Goal: Task Accomplishment & Management: Manage account settings

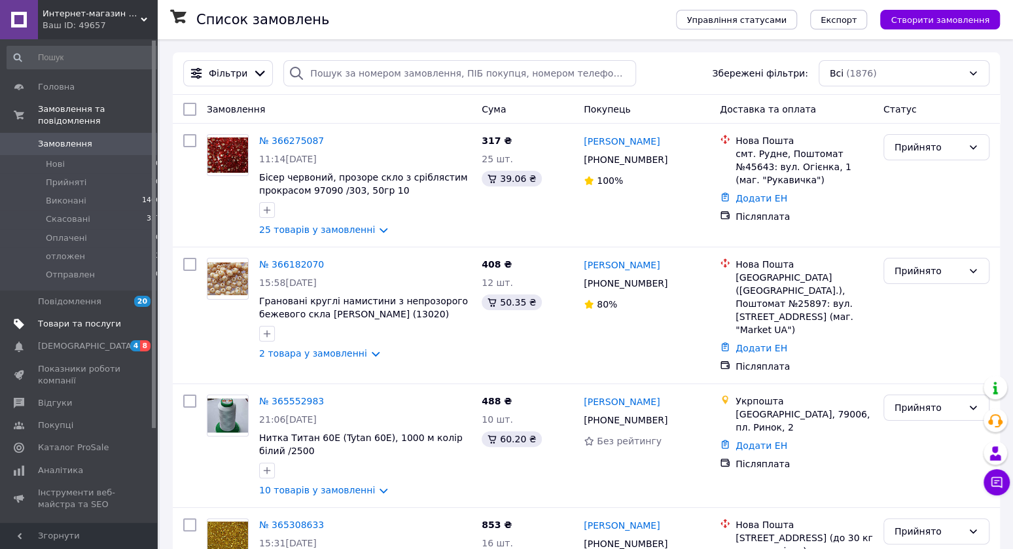
click at [58, 326] on span "Товари та послуги" at bounding box center [79, 324] width 83 height 12
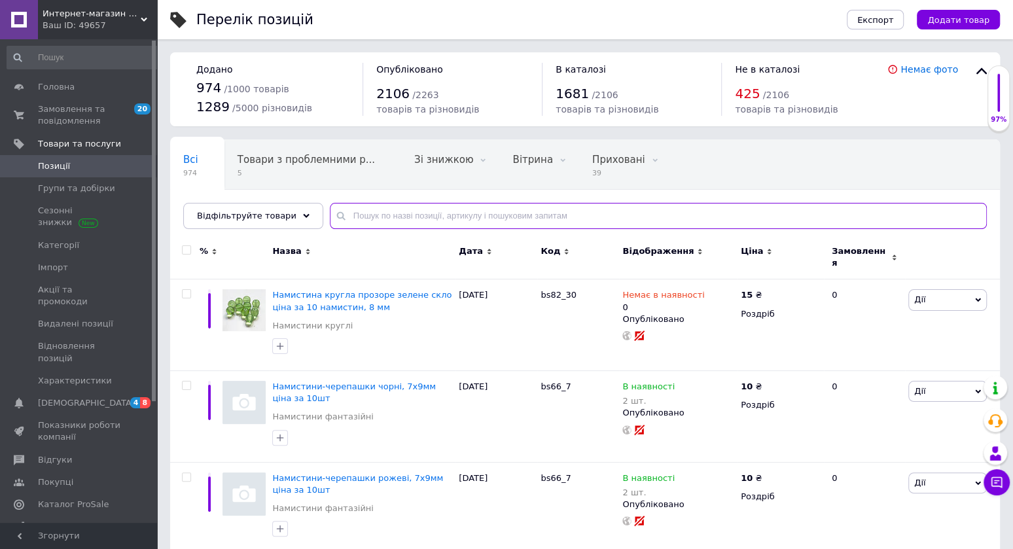
click at [390, 218] on input "text" at bounding box center [658, 216] width 657 height 26
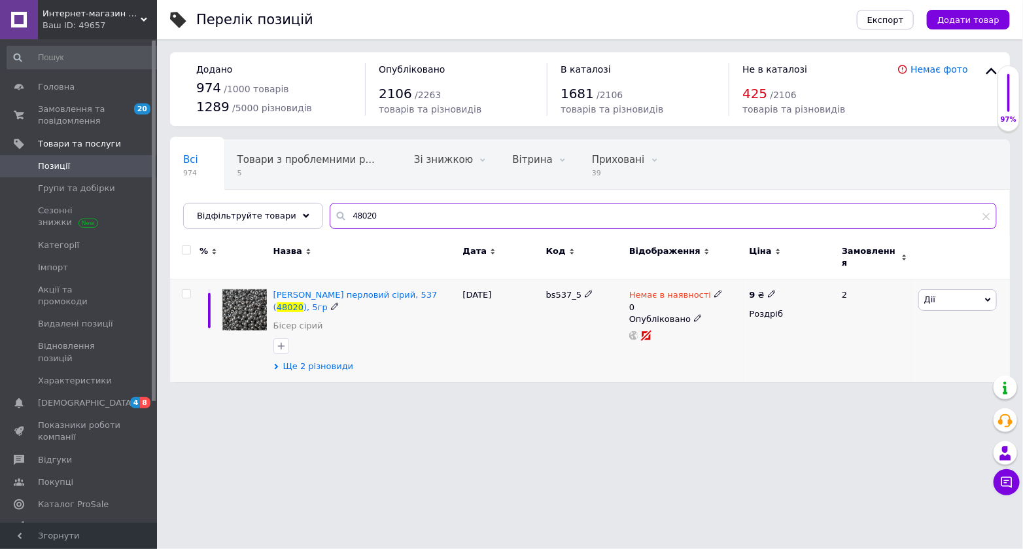
type input "48020"
click at [324, 360] on span "Ще 2 різновиди" at bounding box center [318, 366] width 71 height 12
click at [314, 360] on span "Ще 2 різновиди" at bounding box center [318, 366] width 71 height 12
click at [324, 360] on span "Ще 2 різновиди" at bounding box center [318, 366] width 71 height 12
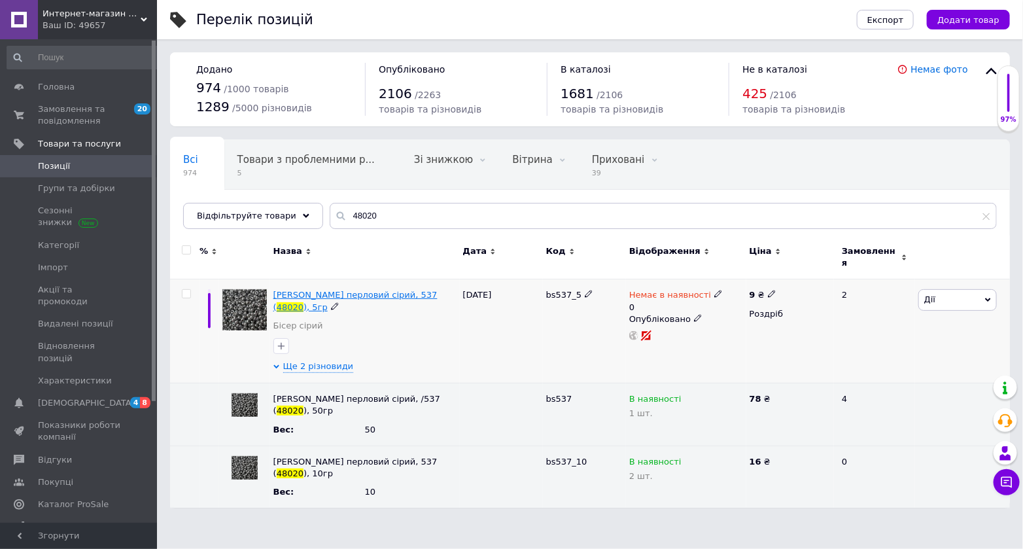
click at [353, 290] on span "[PERSON_NAME] перловий сірий, 537 (" at bounding box center [355, 301] width 164 height 22
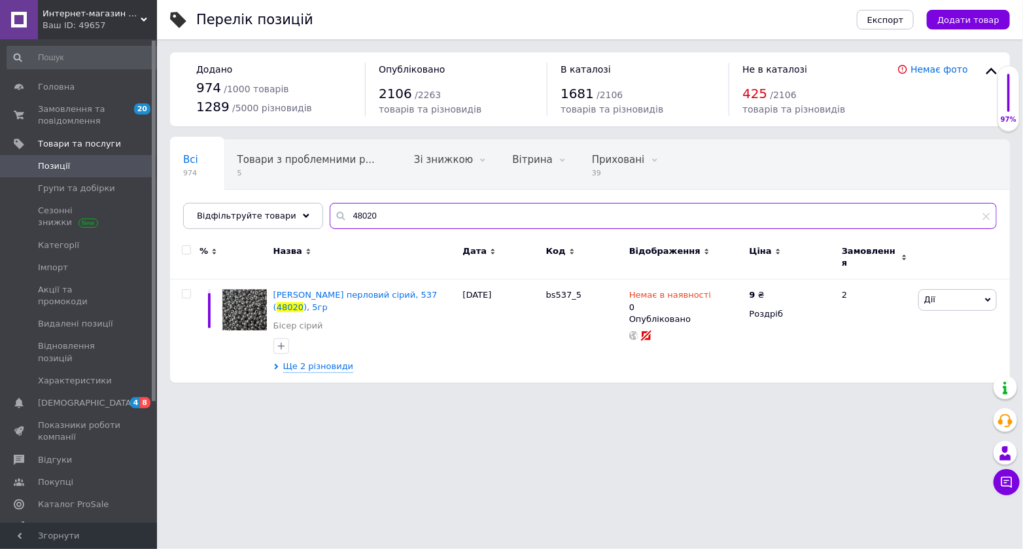
drag, startPoint x: 381, startPoint y: 220, endPoint x: 258, endPoint y: 209, distance: 123.5
click at [330, 209] on input "48020" at bounding box center [663, 216] width 667 height 26
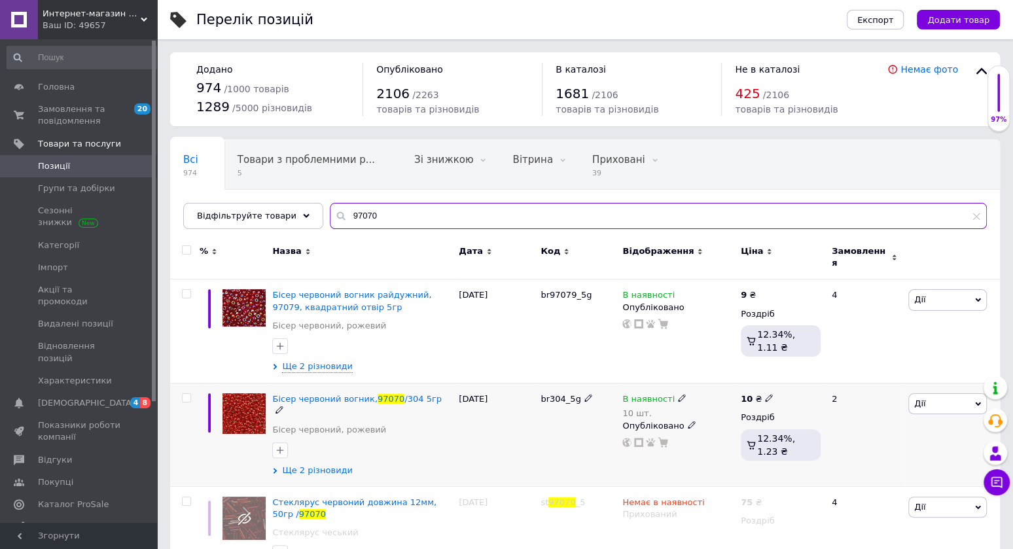
type input "97070"
click at [319, 464] on span "Ще 2 різновиди" at bounding box center [317, 470] width 71 height 12
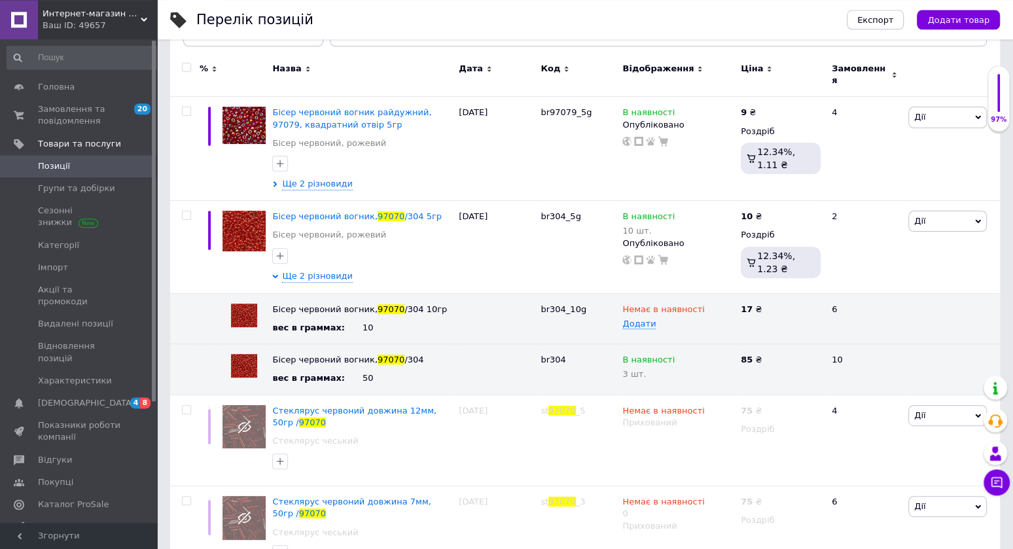
scroll to position [189, 0]
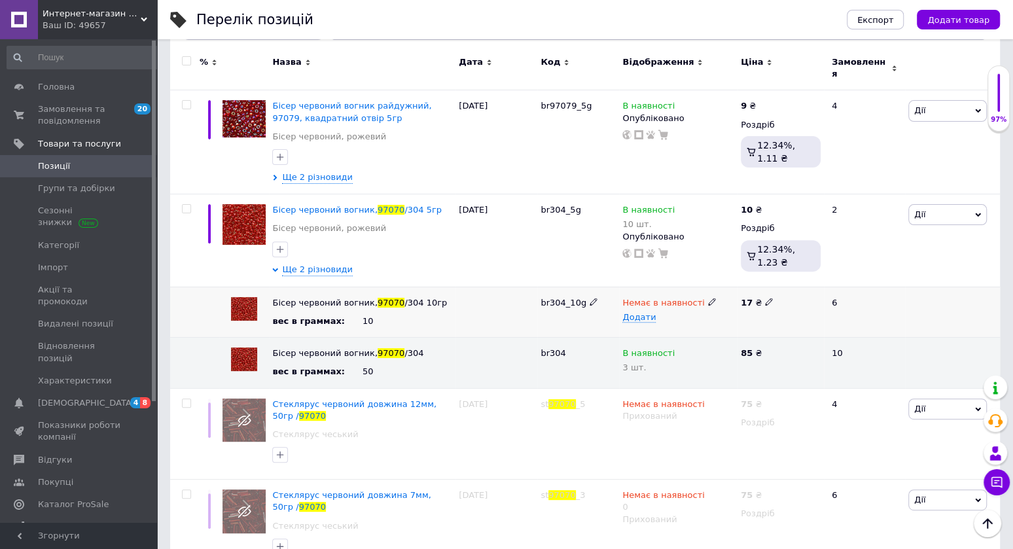
click at [767, 298] on icon at bounding box center [769, 302] width 8 height 8
drag, startPoint x: 767, startPoint y: 298, endPoint x: 708, endPoint y: 306, distance: 59.4
click at [737, 306] on input "17" at bounding box center [776, 303] width 78 height 20
type input "18"
click at [740, 315] on div at bounding box center [780, 312] width 86 height 50
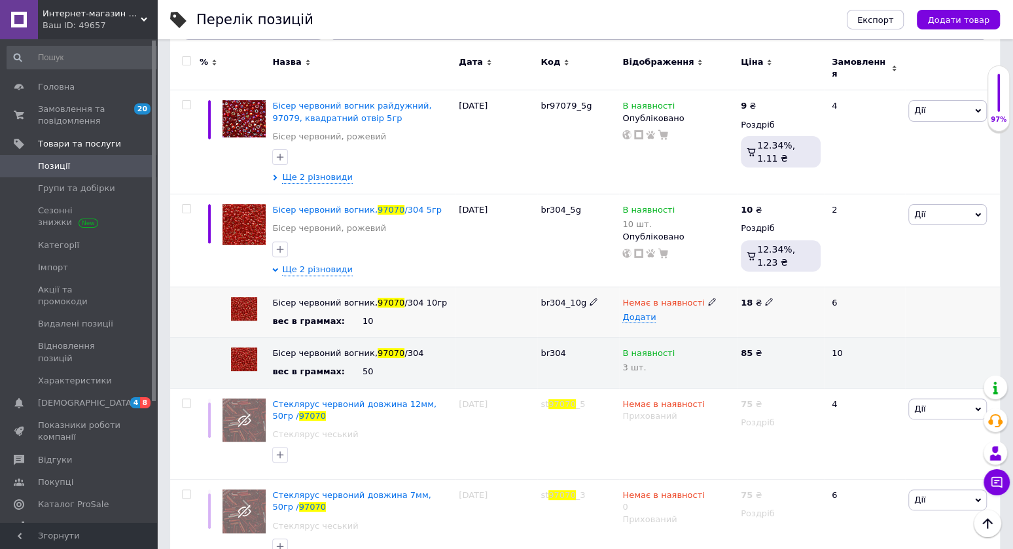
click at [708, 298] on use at bounding box center [711, 301] width 7 height 7
click at [658, 322] on li "В наявності" at bounding box center [675, 328] width 116 height 18
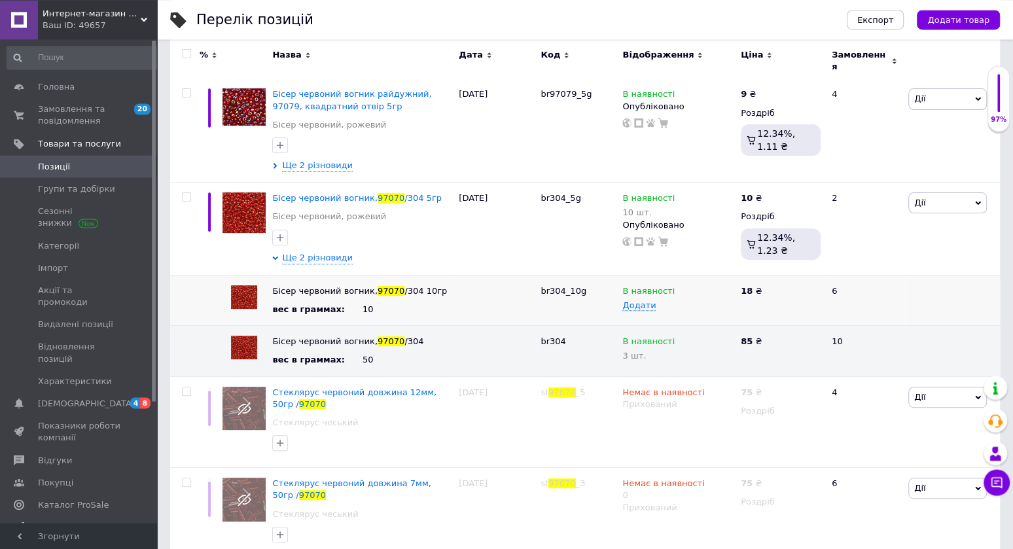
scroll to position [309, 0]
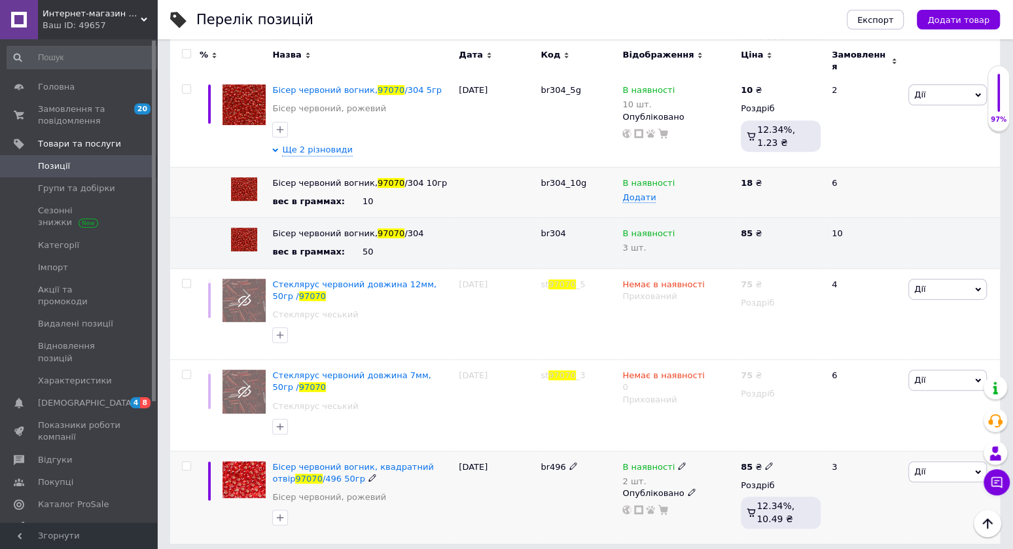
click at [678, 462] on icon at bounding box center [682, 466] width 8 height 8
click at [718, 453] on span "В наявності" at bounding box center [729, 456] width 52 height 10
drag, startPoint x: 638, startPoint y: 499, endPoint x: 619, endPoint y: 498, distance: 19.0
click at [693, 499] on input "2" at bounding box center [742, 507] width 99 height 26
type input "1"
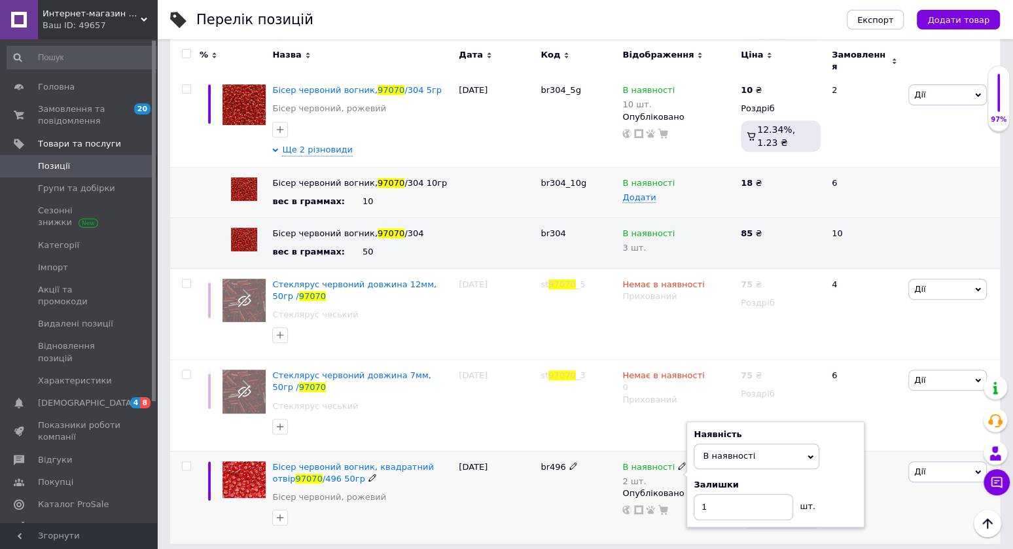
click at [570, 515] on div "br496" at bounding box center [578, 497] width 82 height 92
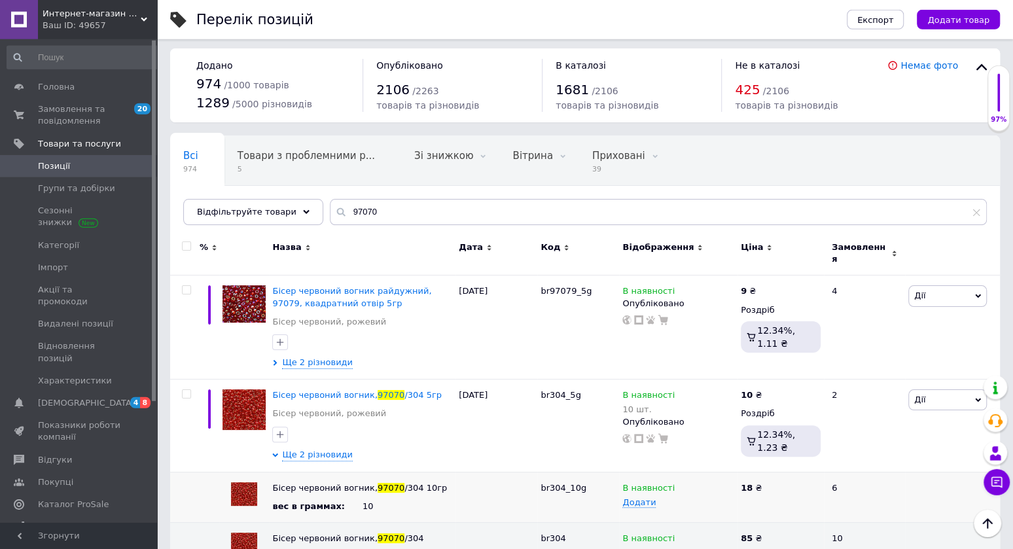
scroll to position [3, 0]
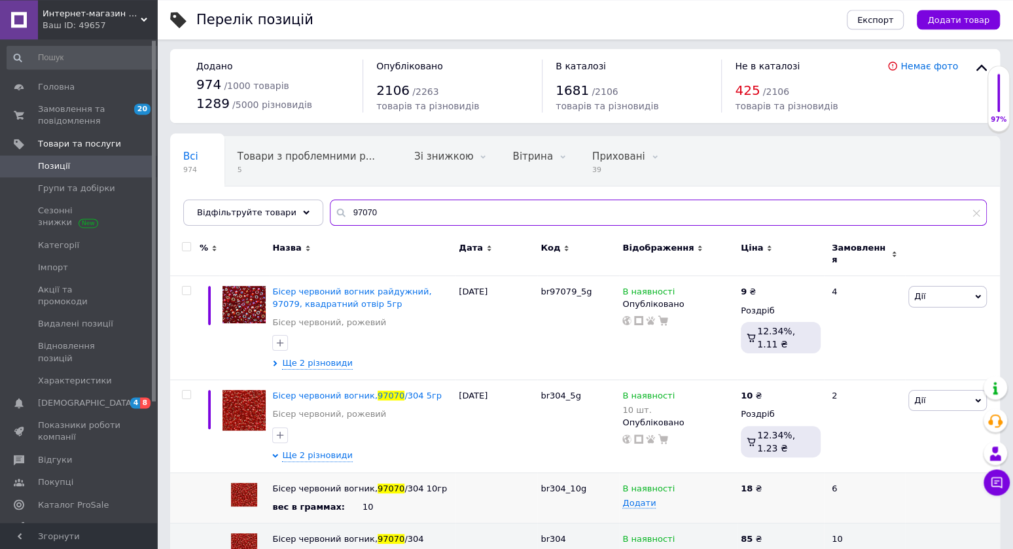
drag, startPoint x: 389, startPoint y: 209, endPoint x: 273, endPoint y: 203, distance: 116.6
click at [330, 203] on input "97070" at bounding box center [658, 213] width 657 height 26
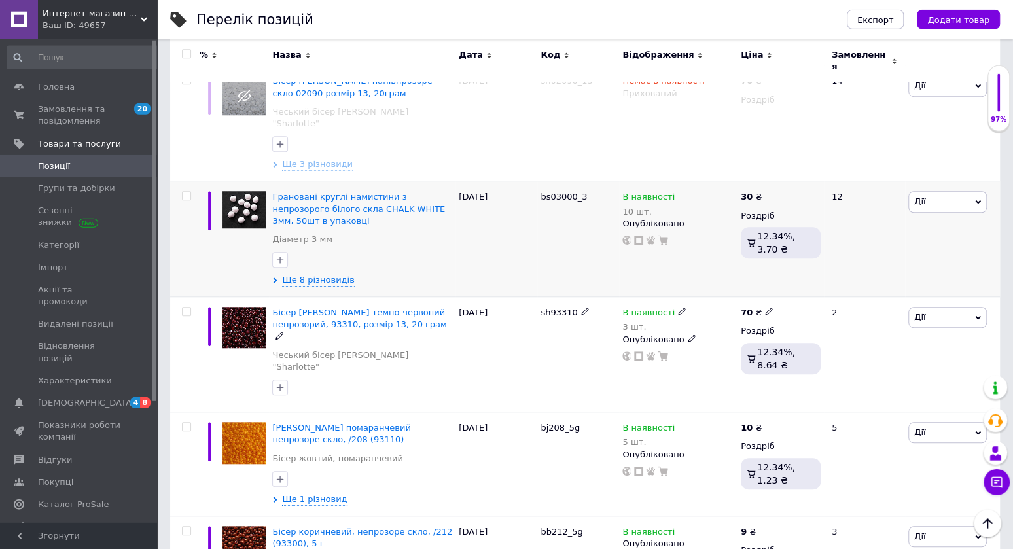
scroll to position [621, 0]
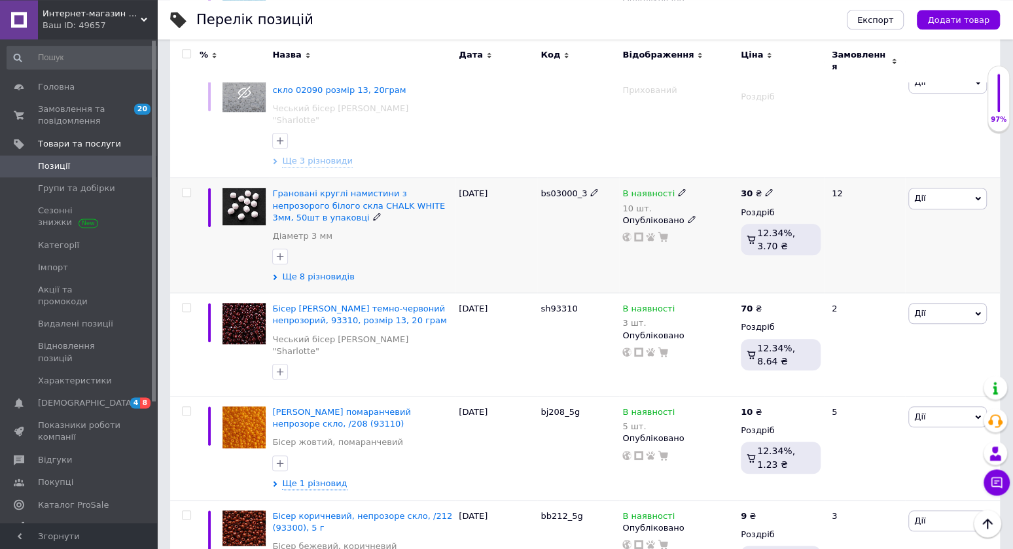
type input "93400"
click at [336, 271] on span "Ще 8 різновидів" at bounding box center [318, 277] width 72 height 12
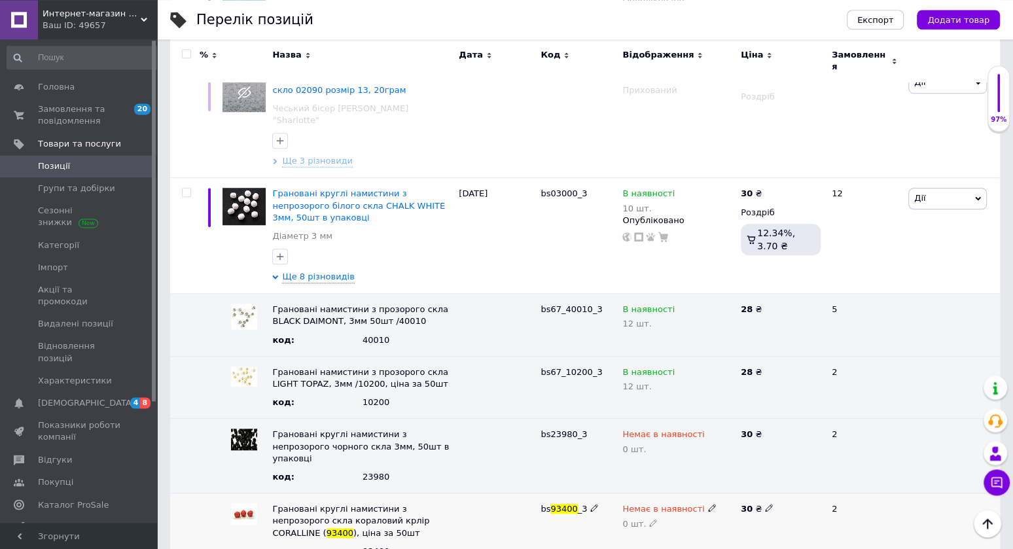
click at [708, 504] on icon at bounding box center [712, 508] width 8 height 8
click at [660, 525] on li "В наявності" at bounding box center [675, 534] width 116 height 18
click at [650, 518] on div "0 шт." at bounding box center [678, 523] width 112 height 10
click at [649, 519] on icon at bounding box center [653, 523] width 8 height 8
type input "1"
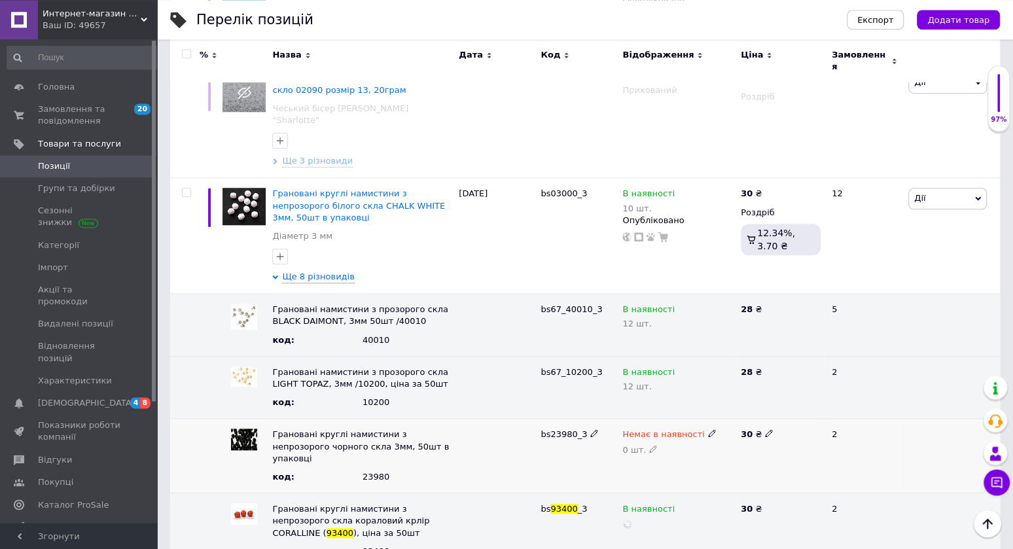
click at [558, 445] on div "bs23980_3" at bounding box center [578, 456] width 82 height 75
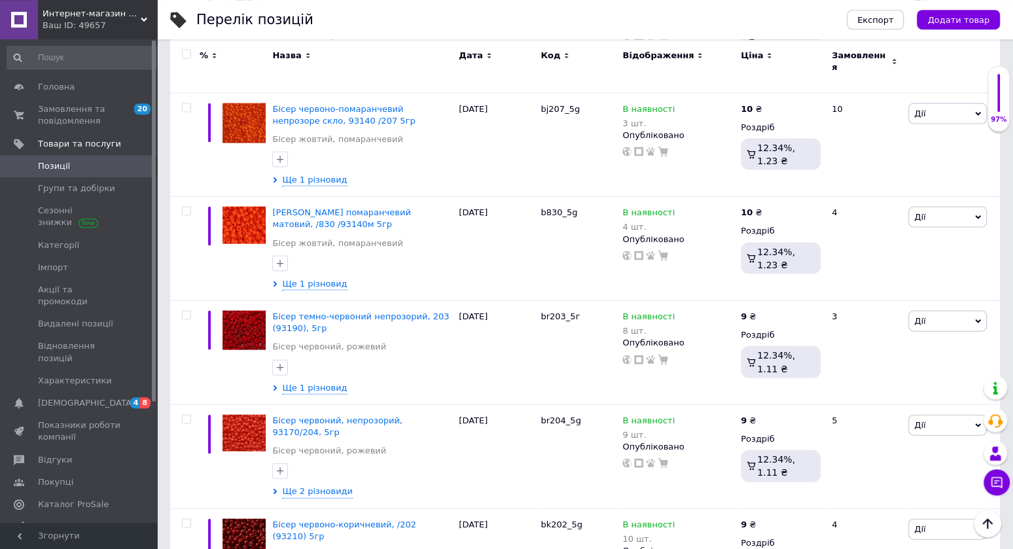
scroll to position [1821, 0]
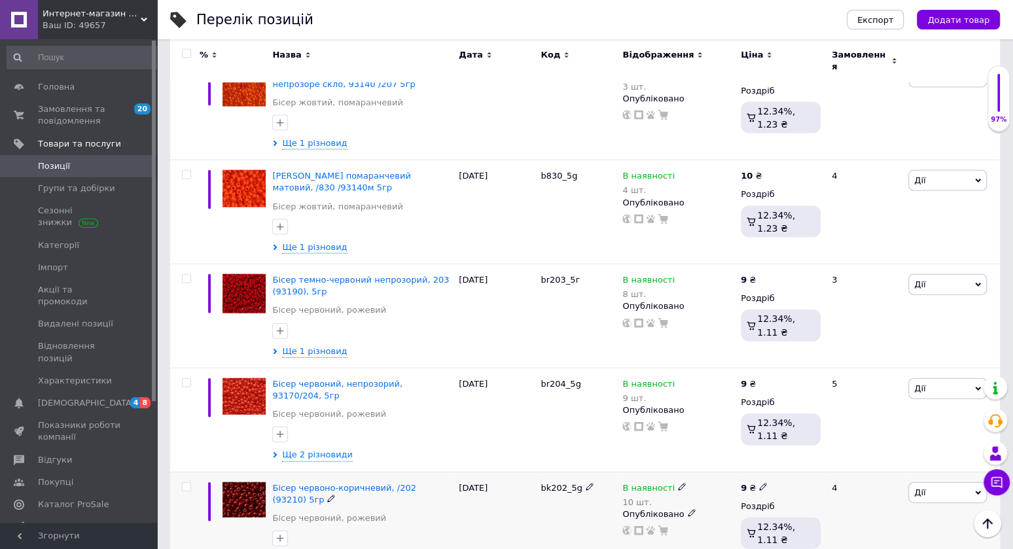
click at [465, 501] on div "[DATE]" at bounding box center [496, 523] width 82 height 103
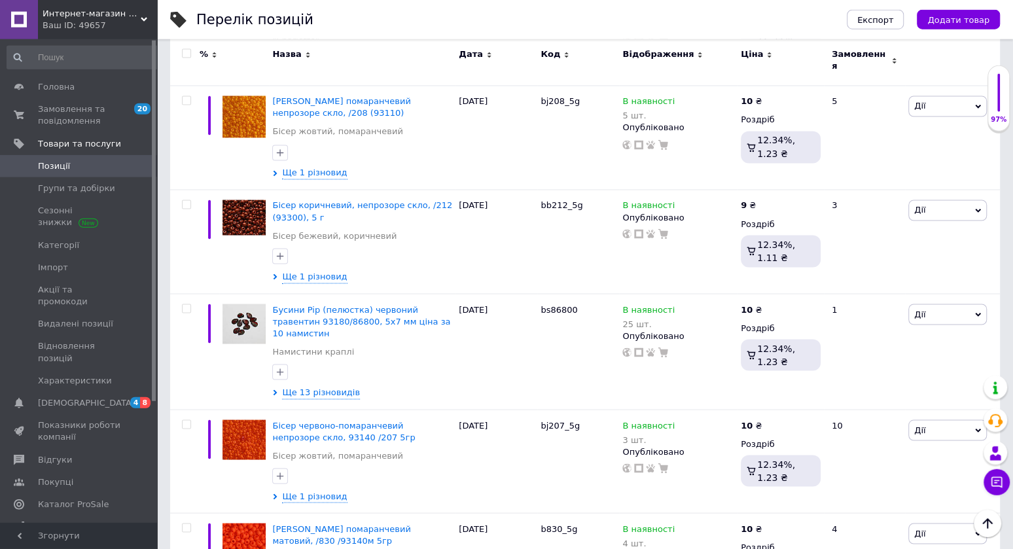
scroll to position [0, 0]
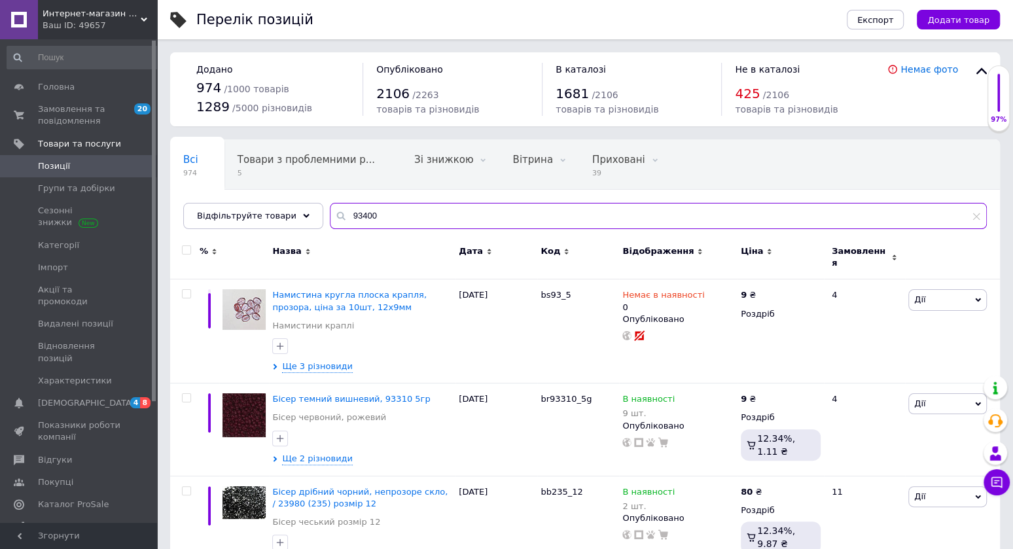
drag, startPoint x: 343, startPoint y: 209, endPoint x: 62, endPoint y: 164, distance: 284.2
click at [330, 203] on input "93400" at bounding box center [658, 216] width 657 height 26
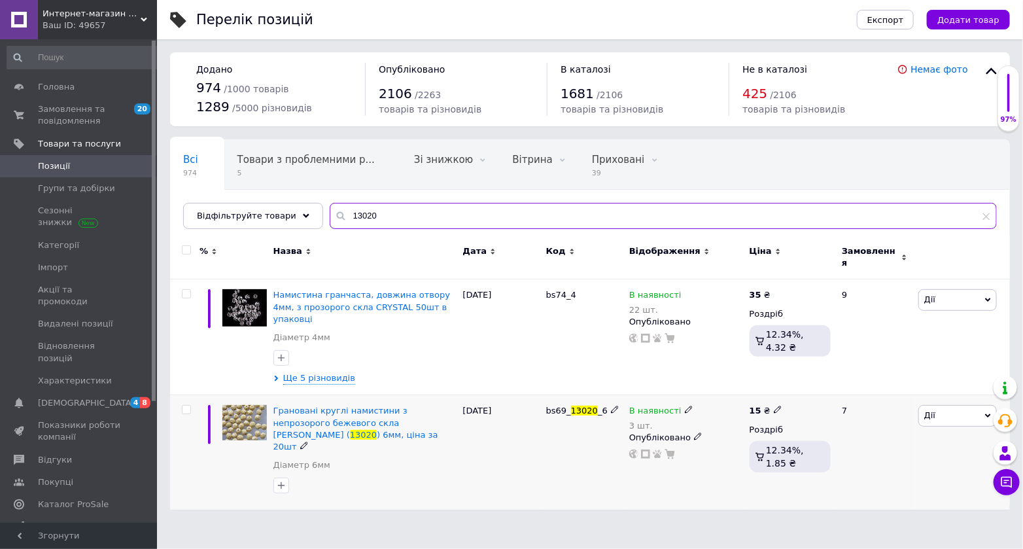
type input "13020"
click at [685, 406] on icon at bounding box center [689, 410] width 8 height 8
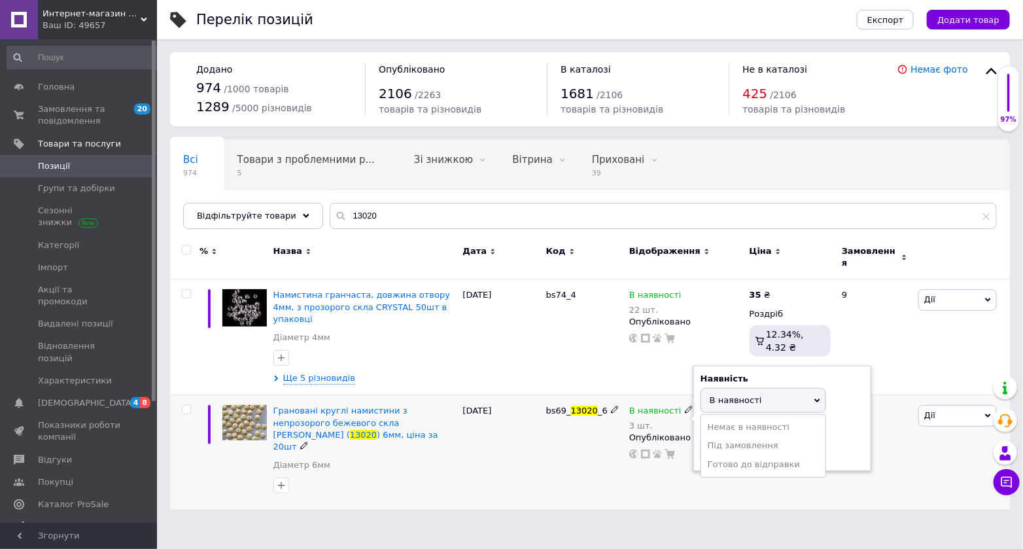
click at [732, 395] on span "В наявності" at bounding box center [736, 400] width 52 height 10
drag, startPoint x: 737, startPoint y: 445, endPoint x: 635, endPoint y: 441, distance: 102.1
click at [701, 442] on input "3" at bounding box center [750, 451] width 99 height 26
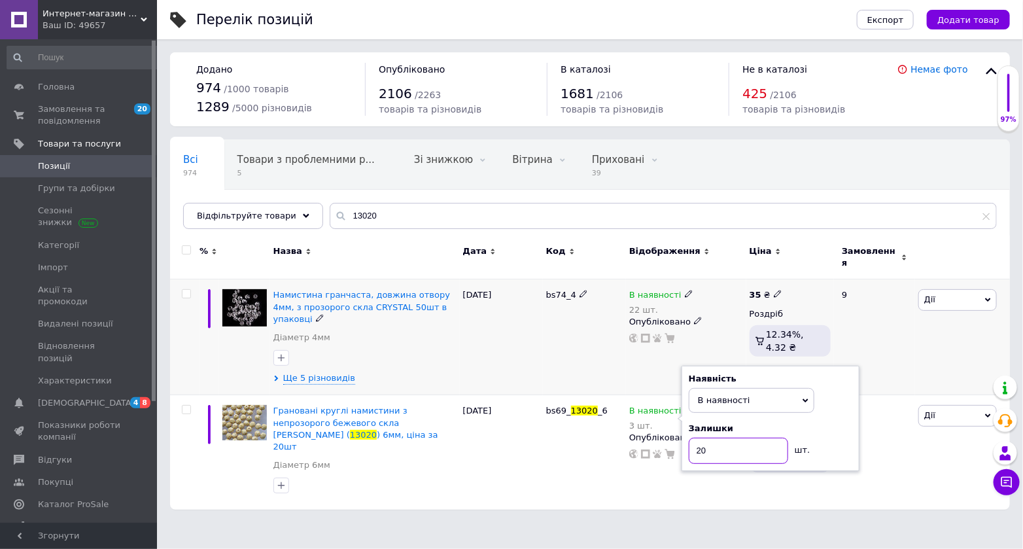
type input "20"
click at [450, 321] on div "Намистина гранчаста, довжина отвору 4мм, з прозорого скла CRYSTAL 50шт в упаков…" at bounding box center [364, 319] width 183 height 61
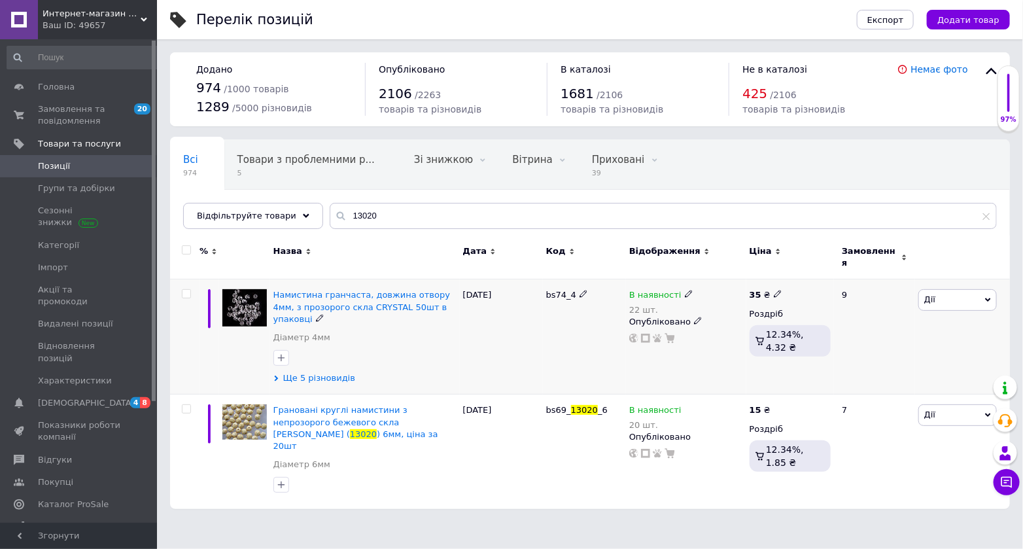
click at [315, 374] on span "Ще 5 різновидів" at bounding box center [319, 378] width 72 height 12
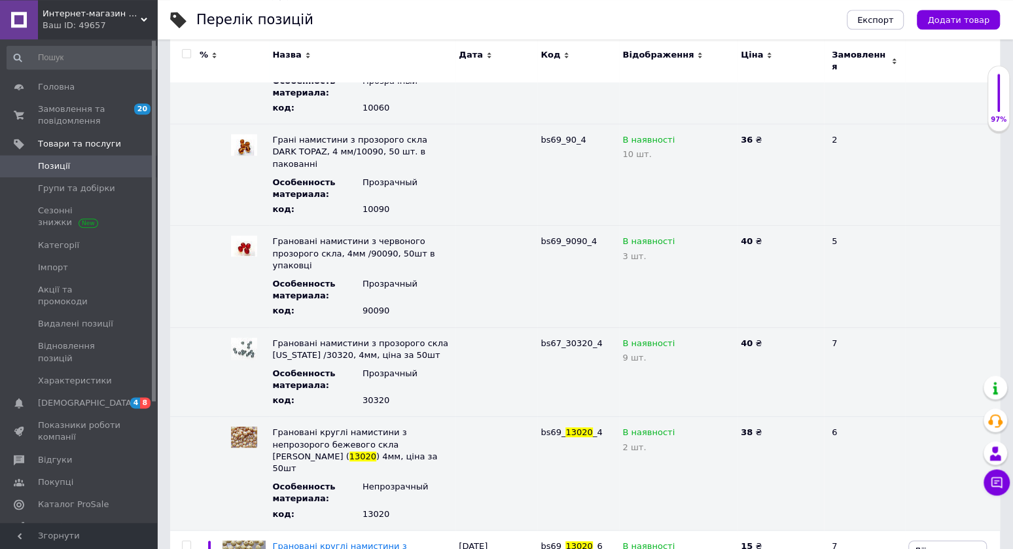
scroll to position [367, 0]
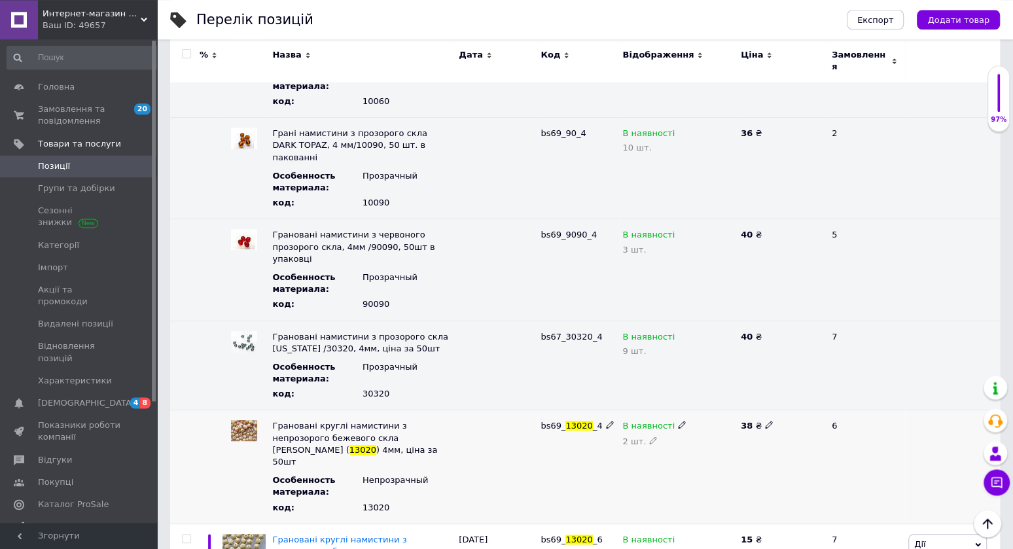
click at [678, 421] on icon at bounding box center [682, 425] width 8 height 8
click at [684, 415] on span "В наявності" at bounding box center [675, 425] width 118 height 21
click at [651, 436] on icon at bounding box center [653, 440] width 8 height 8
drag, startPoint x: 582, startPoint y: 428, endPoint x: 574, endPoint y: 416, distance: 14.4
click at [622, 436] on input "2" at bounding box center [678, 449] width 112 height 26
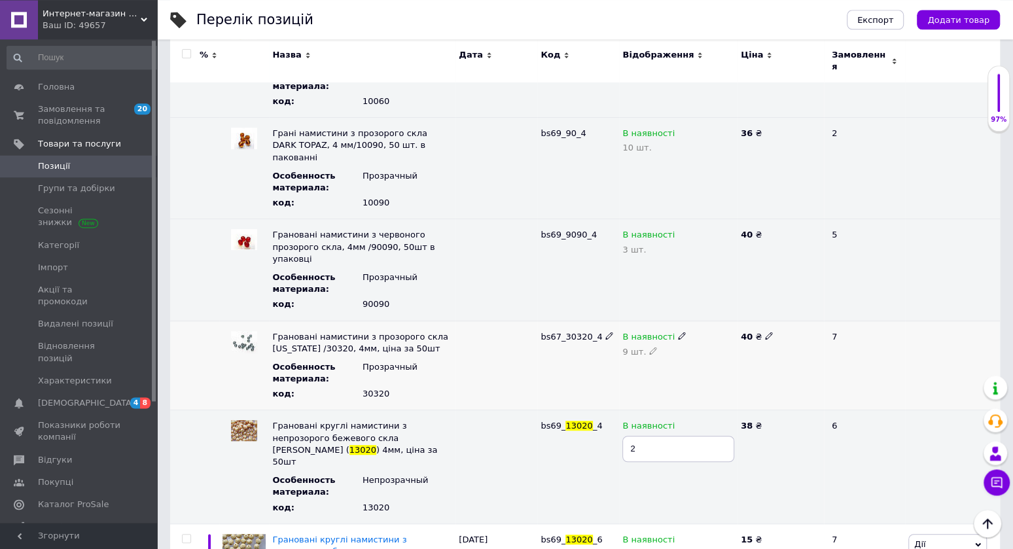
type input "3"
click at [546, 454] on div "bs69_ 13020 _4" at bounding box center [578, 466] width 82 height 113
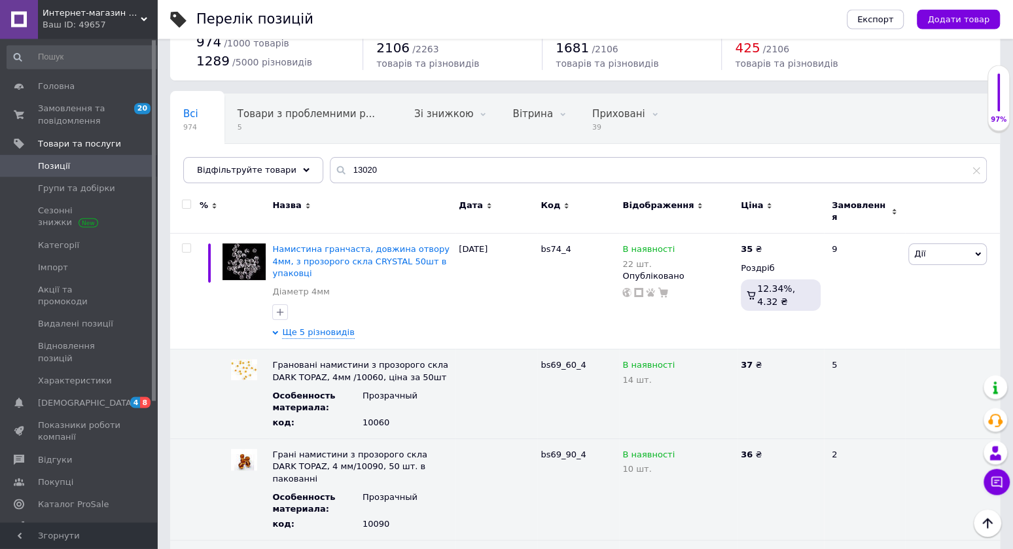
scroll to position [18, 0]
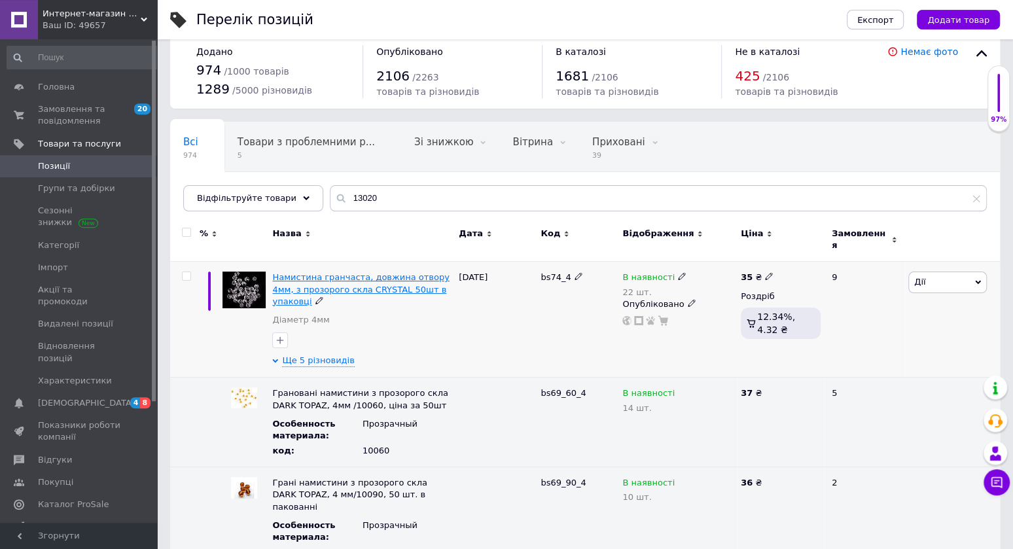
click at [373, 272] on span "Намистина гранчаста, довжина отвору 4мм, з прозорого скла CRYSTAL 50шт в упаков…" at bounding box center [360, 288] width 177 height 33
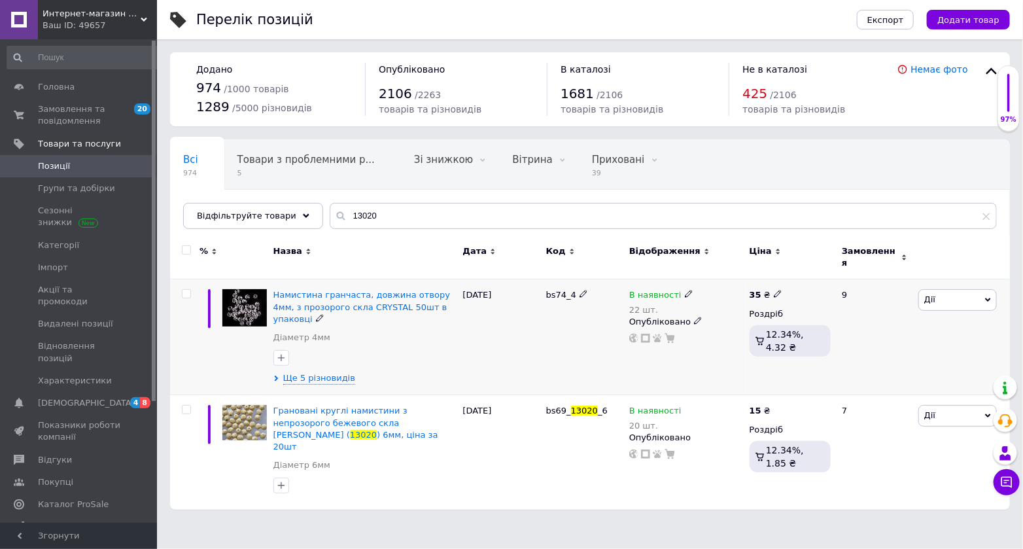
click at [326, 364] on div "Намистина гранчаста, довжина отвору 4мм, з прозорого скла CRYSTAL 50шт в упаков…" at bounding box center [365, 337] width 190 height 116
click at [324, 372] on span "Ще 5 різновидів" at bounding box center [319, 378] width 72 height 12
